Goal: Task Accomplishment & Management: Manage account settings

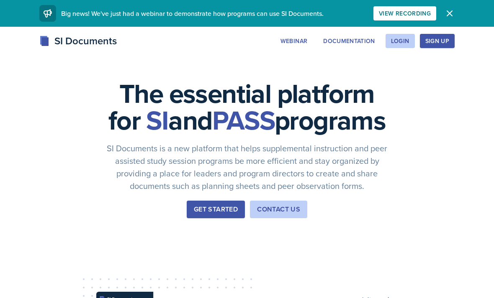
click at [391, 43] on div "Login" at bounding box center [400, 41] width 18 height 7
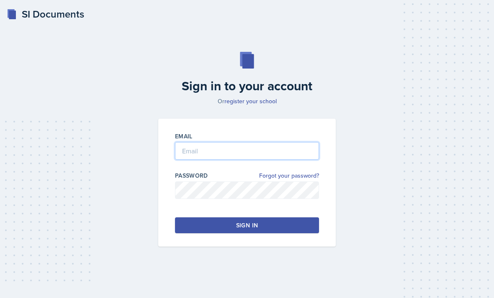
click at [281, 160] on input "email" at bounding box center [247, 151] width 144 height 18
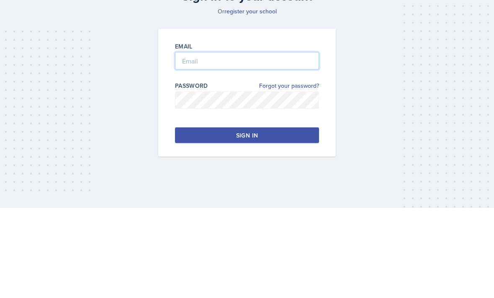
type input "[EMAIL_ADDRESS][DOMAIN_NAME]"
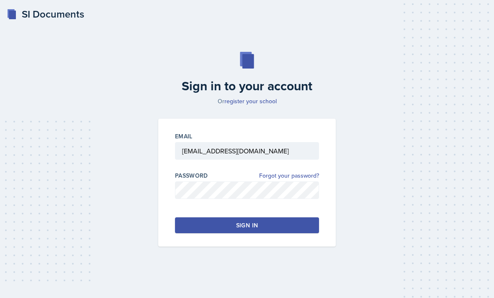
click at [281, 218] on button "Sign in" at bounding box center [247, 225] width 144 height 16
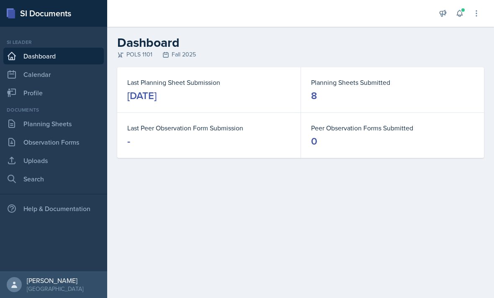
click at [66, 127] on link "Planning Sheets" at bounding box center [53, 123] width 100 height 17
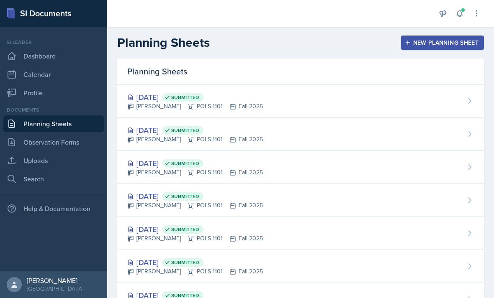
click at [466, 96] on div "[DATE] Submitted [PERSON_NAME] POLS 1101 Fall 2025" at bounding box center [300, 101] width 366 height 33
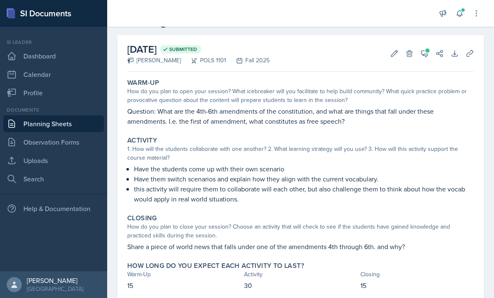
scroll to position [30, 0]
